Goal: Book appointment/travel/reservation

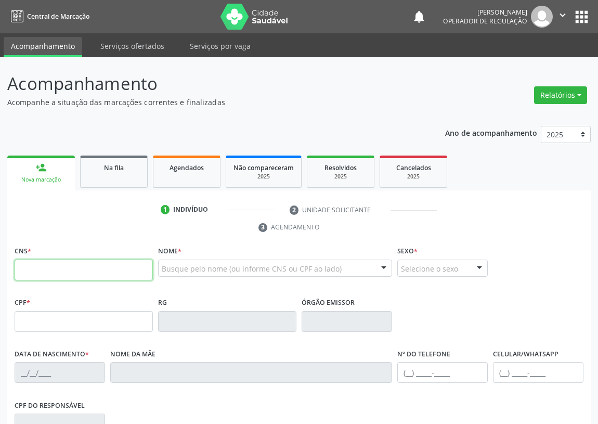
click at [27, 273] on input "text" at bounding box center [84, 270] width 138 height 21
type input "702 8046 2773 4763"
type input "012.483.894-41"
type input "27/06/1980"
type input "Maria de Fátima Limeira"
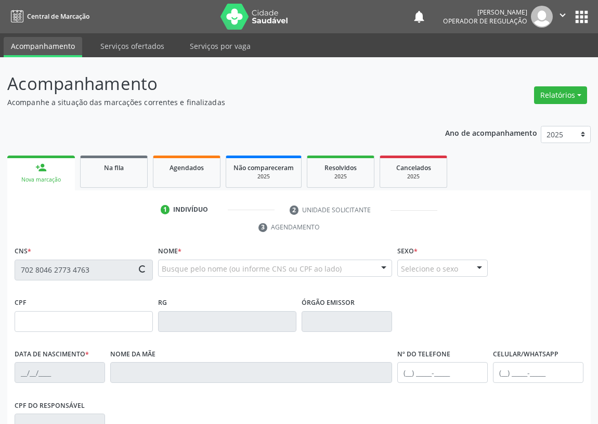
type input "(83) 99640-5506"
type input "254"
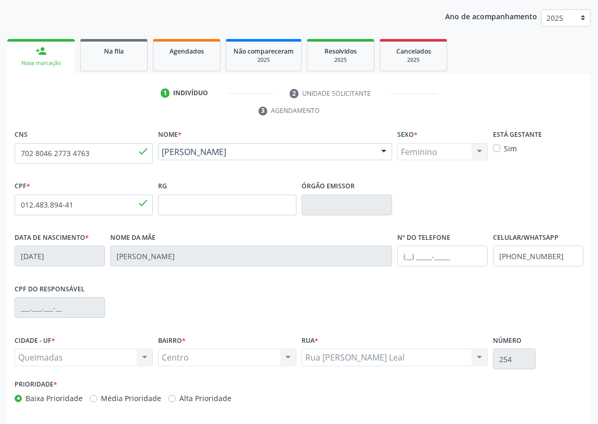
scroll to position [62, 0]
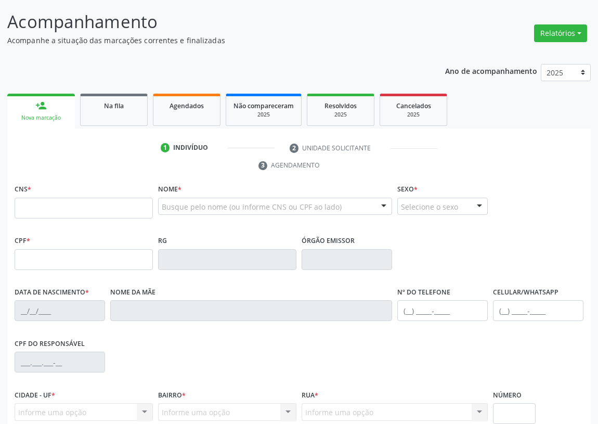
scroll to position [62, 0]
drag, startPoint x: 37, startPoint y: 209, endPoint x: 36, endPoint y: 203, distance: 5.8
click at [37, 209] on input "text" at bounding box center [84, 208] width 138 height 21
click at [89, 204] on input "700 8079 3105 780" at bounding box center [84, 208] width 138 height 21
type input "700 8079 3100 5780"
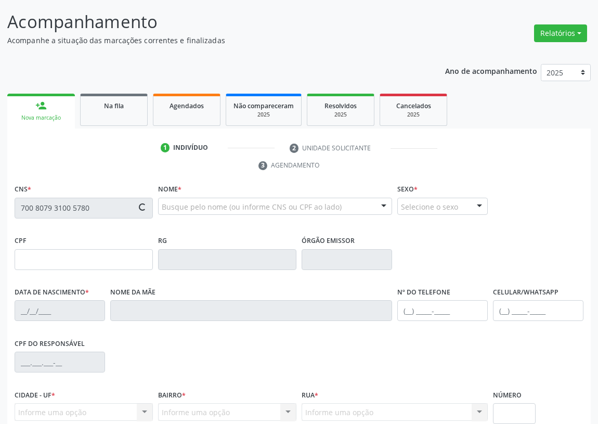
type input "028.500.777-71"
type input "22/04/1969"
type input "Antônia Bezerra Lopes"
type input "(83) 99166-2883"
type input "S/N"
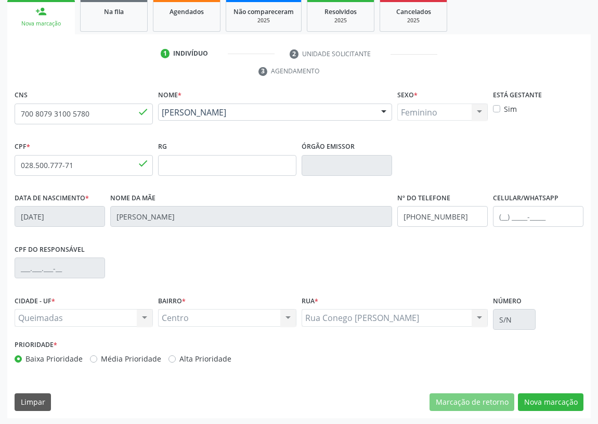
scroll to position [156, 0]
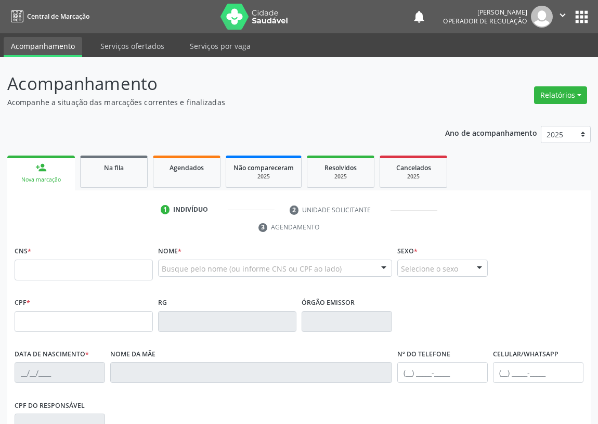
click at [29, 270] on input "text" at bounding box center [84, 270] width 138 height 21
type input "702 4020 7656 8821"
type input "052.655.747-86"
type input "[DATE]"
type input "[PERSON_NAME]"
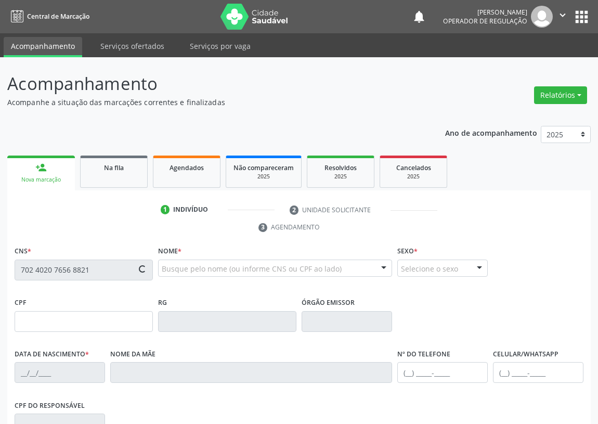
type input "[PHONE_NUMBER]"
type input "302"
click at [33, 270] on input "text" at bounding box center [84, 270] width 138 height 21
click at [25, 273] on input "text" at bounding box center [84, 270] width 138 height 21
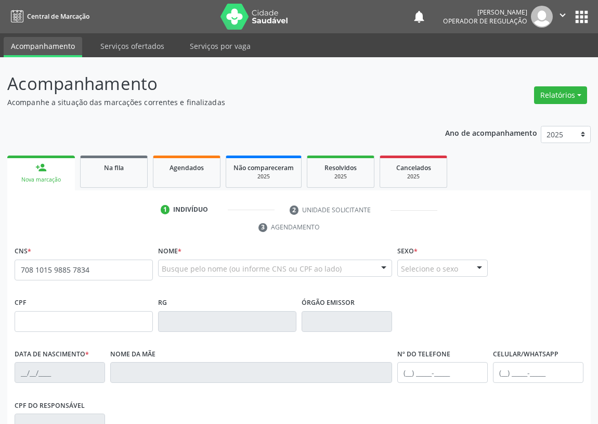
type input "708 1015 9885 7834"
type input "789.061.487-04"
type input "11/08/1960"
type input "Cilina Maria de Luna"
type input "(83) 99655-7788"
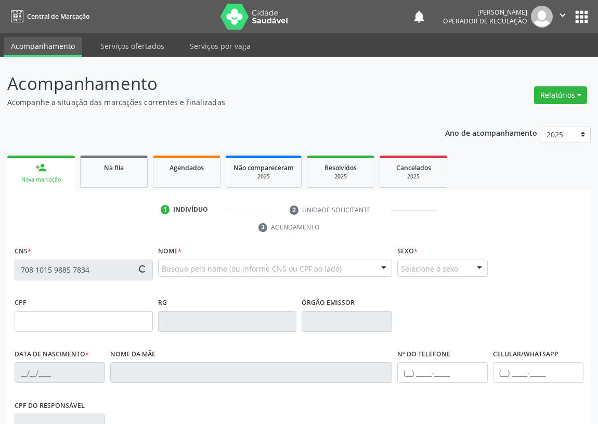
type input "(83) 99655-7788"
type input "55"
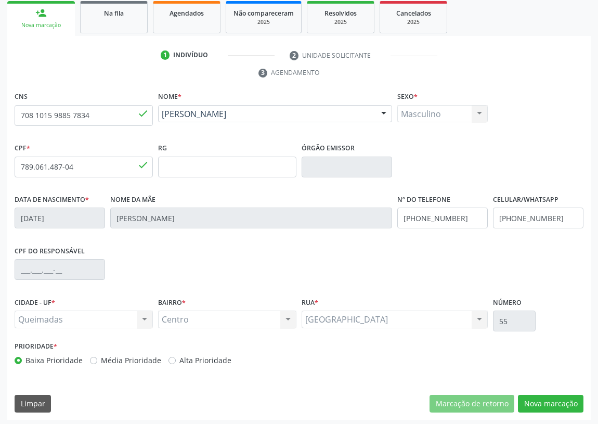
scroll to position [156, 0]
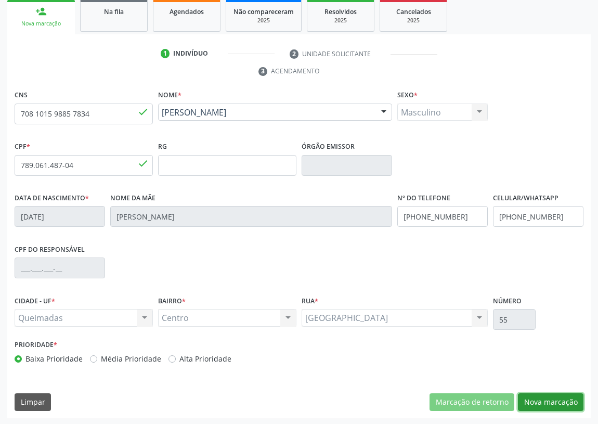
click at [553, 399] on button "Nova marcação" at bounding box center [551, 402] width 66 height 18
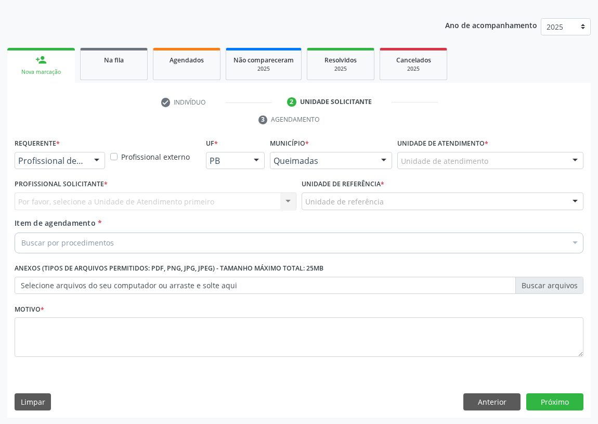
click at [100, 157] on div at bounding box center [97, 161] width 16 height 18
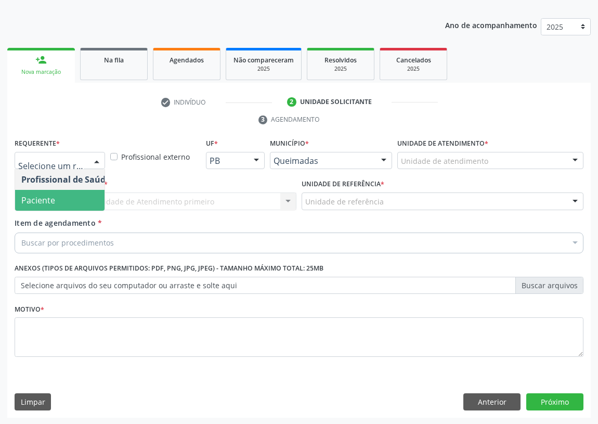
click at [85, 205] on span "Paciente" at bounding box center [65, 200] width 101 height 21
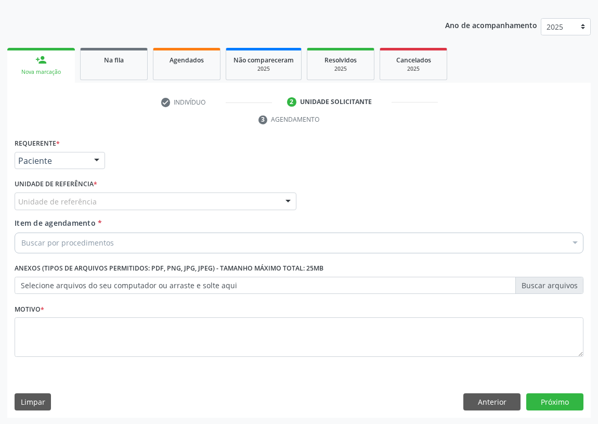
click at [287, 198] on div at bounding box center [288, 202] width 16 height 18
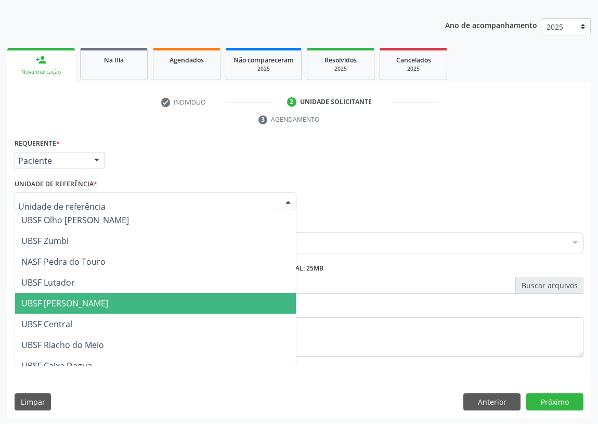
scroll to position [141, 0]
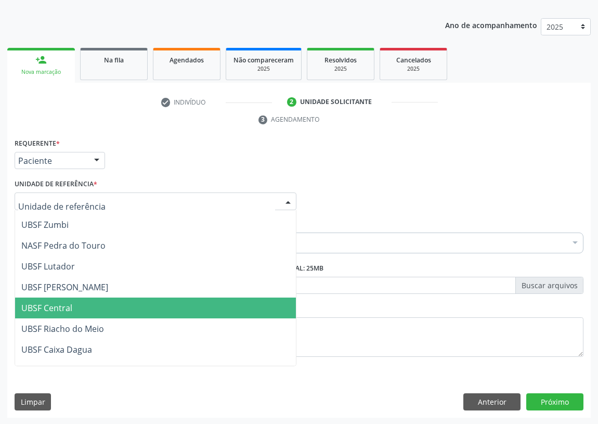
click at [62, 307] on span "UBSF Central" at bounding box center [46, 307] width 51 height 11
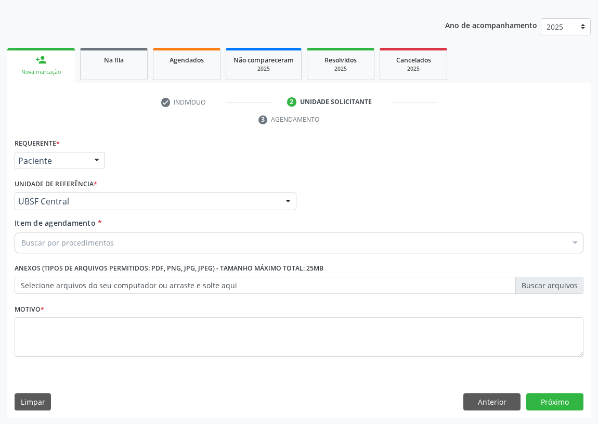
click at [35, 248] on div "Buscar por procedimentos" at bounding box center [299, 242] width 569 height 21
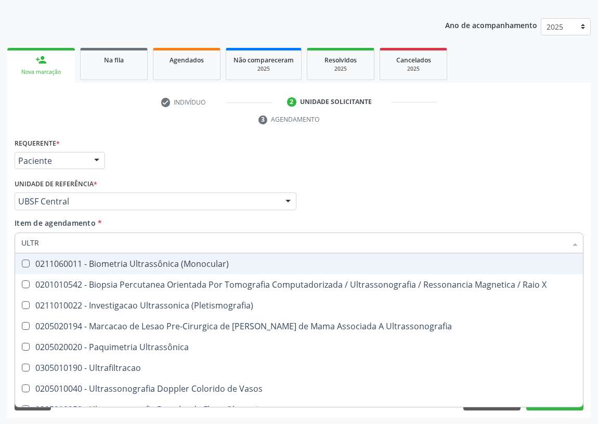
type input "ULTRA"
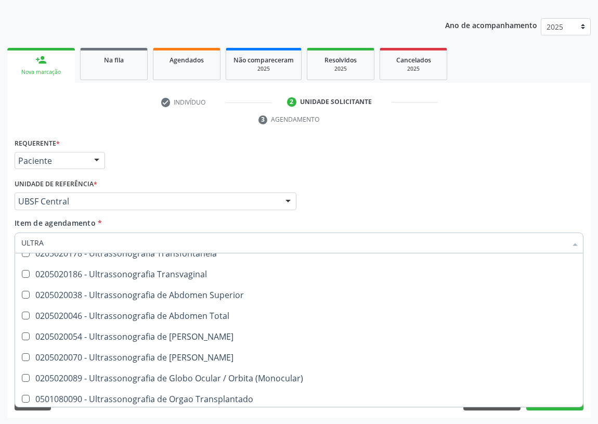
scroll to position [251, 0]
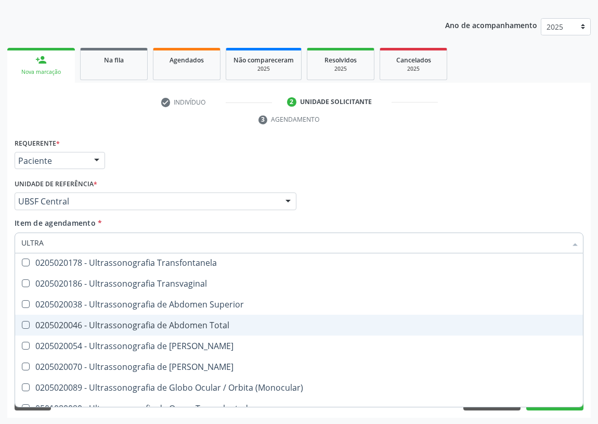
click at [197, 324] on div "0205020046 - Ultrassonografia de Abdomen Total" at bounding box center [298, 325] width 555 height 8
checkbox Total "true"
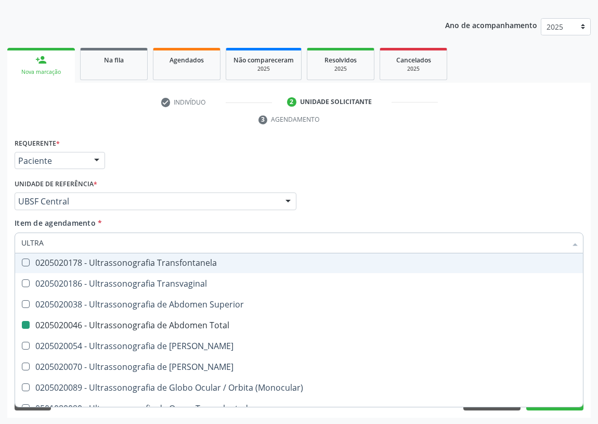
drag, startPoint x: 432, startPoint y: 163, endPoint x: 241, endPoint y: 250, distance: 209.2
click at [430, 164] on div "Requerente * Paciente Profissional de Saúde Paciente Nenhum resultado encontrad…" at bounding box center [299, 156] width 574 height 41
checkbox X "true"
checkbox Total "false"
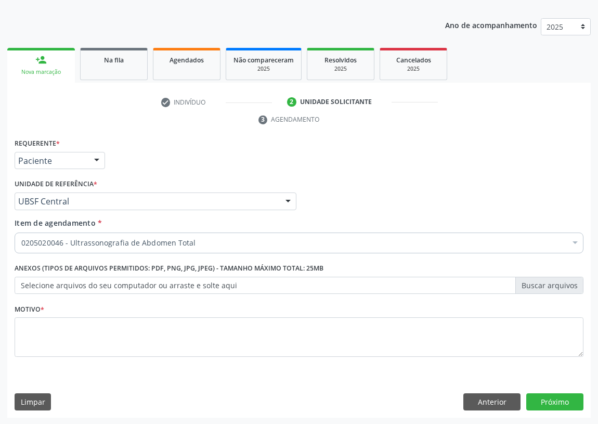
scroll to position [0, 0]
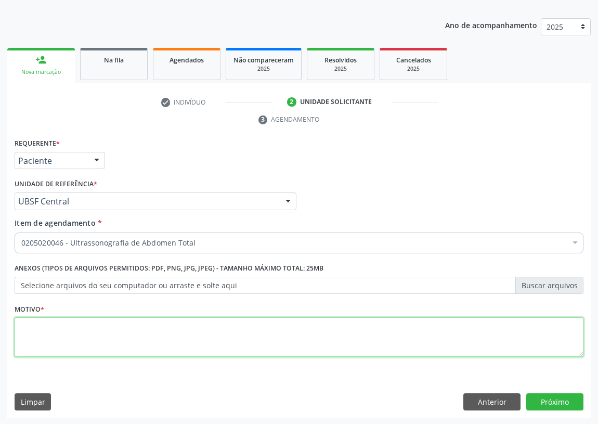
click at [58, 340] on textarea at bounding box center [299, 337] width 569 height 40
type textarea "AVALIAÇÃO"
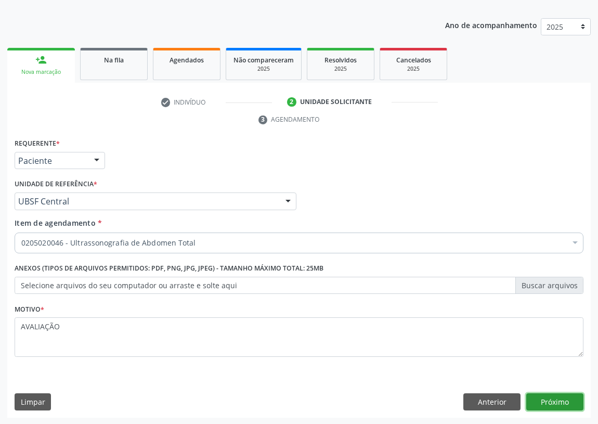
drag, startPoint x: 565, startPoint y: 402, endPoint x: 540, endPoint y: 399, distance: 24.6
click at [540, 399] on button "Próximo" at bounding box center [554, 402] width 57 height 18
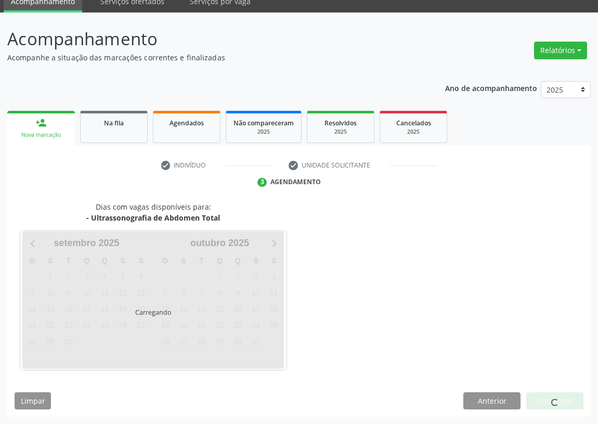
scroll to position [44, 0]
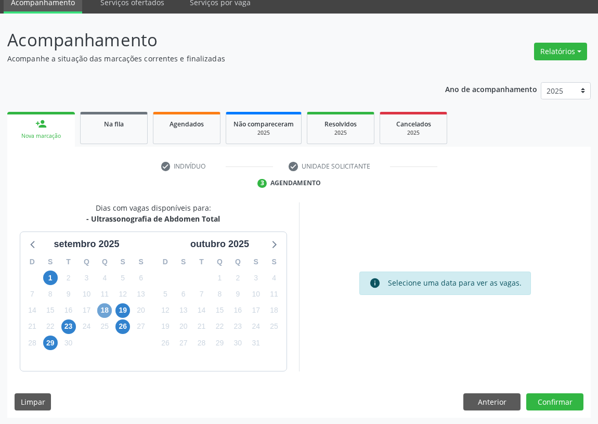
click at [104, 311] on span "18" at bounding box center [104, 310] width 15 height 15
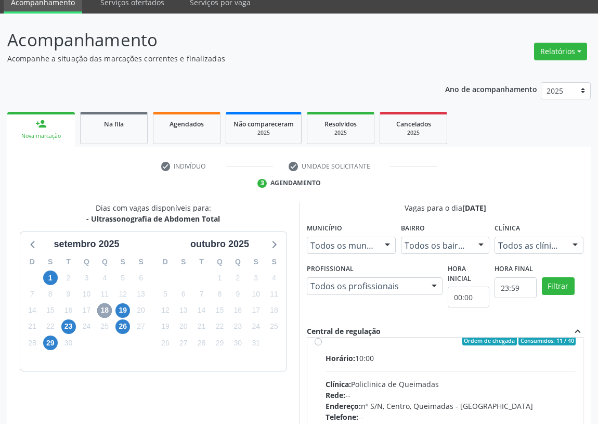
scroll to position [0, 0]
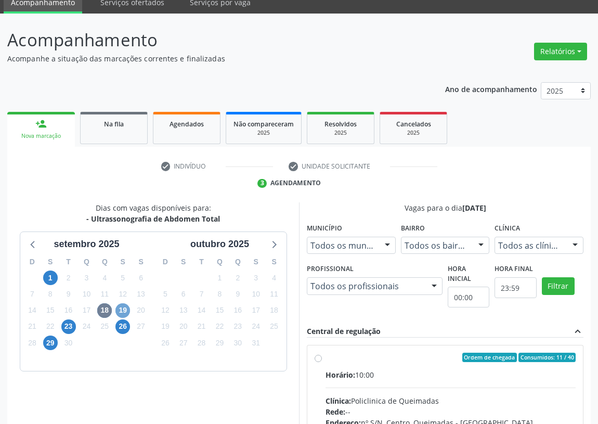
click at [121, 308] on span "19" at bounding box center [122, 310] width 15 height 15
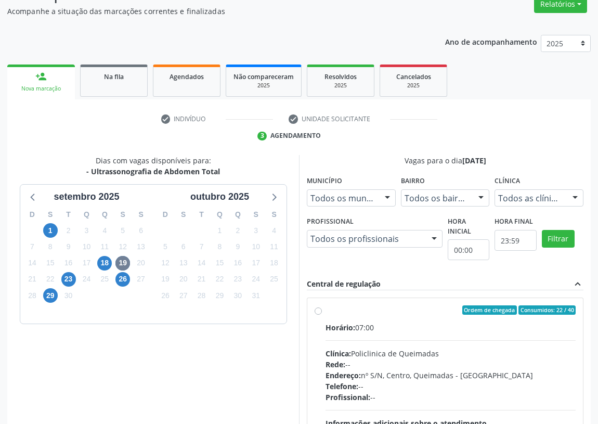
click at [326, 309] on label "Ordem de chegada Consumidos: 22 / 40 Horário: 07:00 Clínica: Policlinica de Que…" at bounding box center [451, 385] width 250 height 160
click at [318, 309] on input "Ordem de chegada Consumidos: 22 / 40 Horário: 07:00 Clínica: Policlinica de Que…" at bounding box center [318, 309] width 7 height 9
radio input "true"
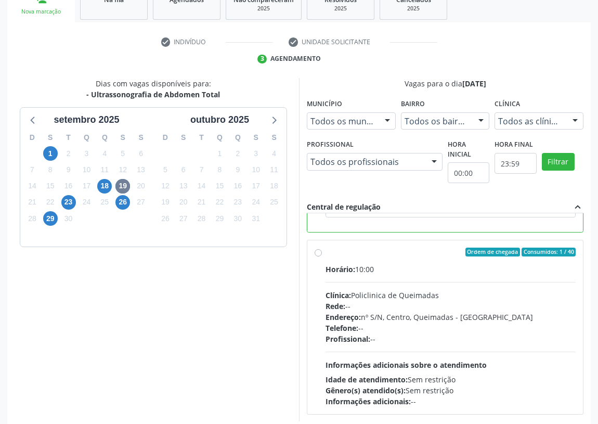
scroll to position [218, 0]
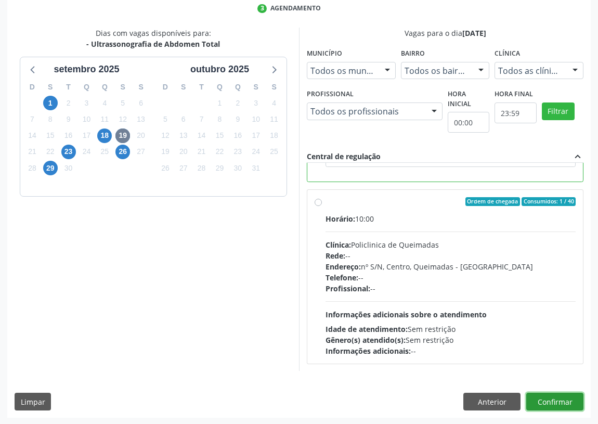
click at [560, 398] on button "Confirmar" at bounding box center [554, 402] width 57 height 18
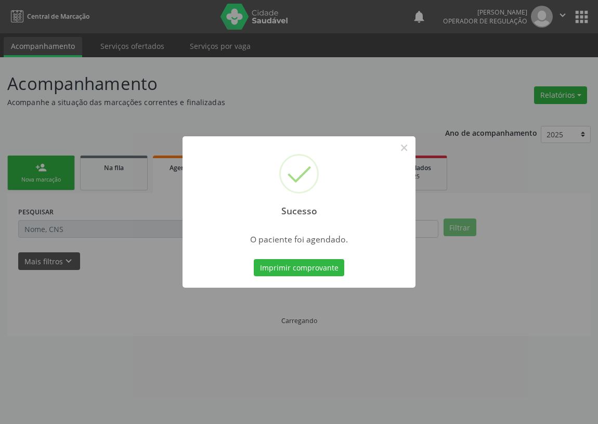
scroll to position [0, 0]
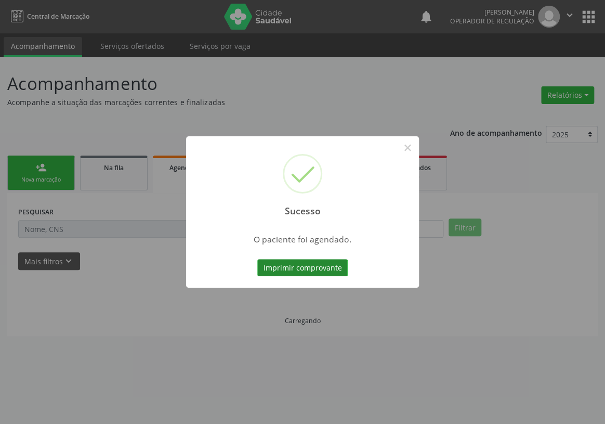
click at [276, 260] on button "Imprimir comprovante" at bounding box center [302, 268] width 90 height 18
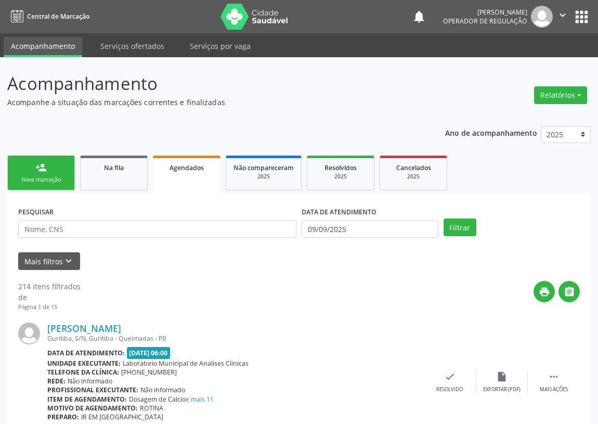
click at [37, 180] on div "Nova marcação" at bounding box center [41, 180] width 52 height 8
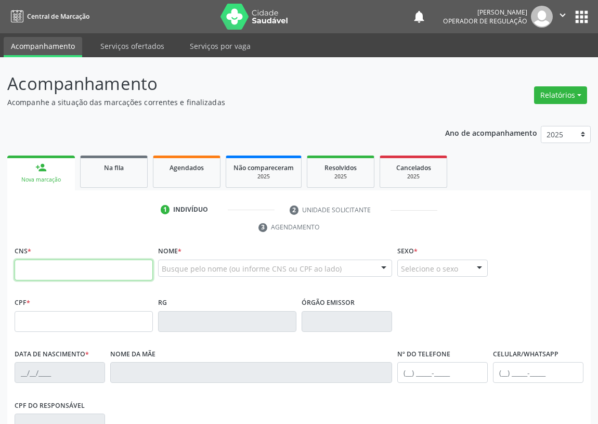
click at [31, 271] on input "text" at bounding box center [84, 270] width 138 height 21
